Goal: Transaction & Acquisition: Book appointment/travel/reservation

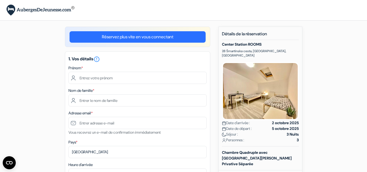
scroll to position [3, 0]
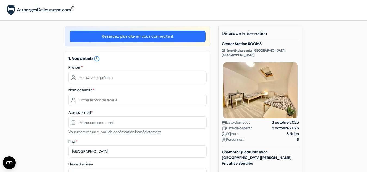
click at [267, 51] on p "28 Šmartinska cesta, [GEOGRAPHIC_DATA], [GEOGRAPHIC_DATA]" at bounding box center [260, 52] width 77 height 9
copy p "28 Šmartinska cesta, [GEOGRAPHIC_DATA], [GEOGRAPHIC_DATA]"
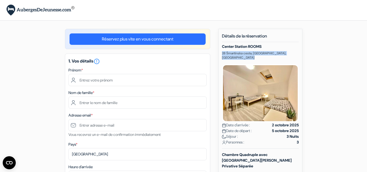
scroll to position [1, 0]
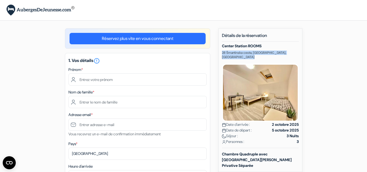
click at [258, 92] on img at bounding box center [260, 93] width 77 height 58
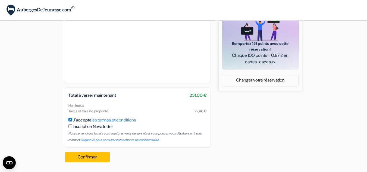
scroll to position [241, 0]
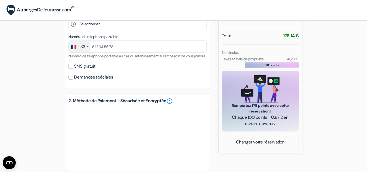
scroll to position [247, 0]
